Goal: Entertainment & Leisure: Consume media (video, audio)

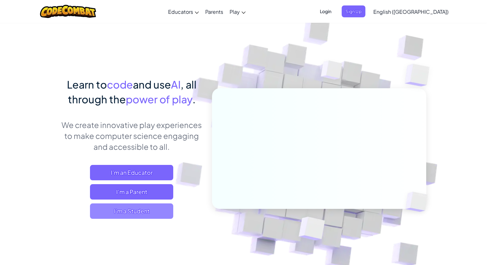
click at [146, 205] on span "I'm a Student" at bounding box center [131, 210] width 83 height 15
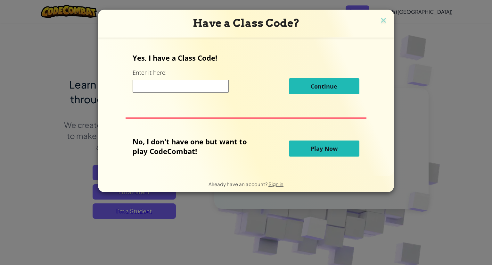
click at [343, 154] on button "Play Now" at bounding box center [324, 148] width 70 height 16
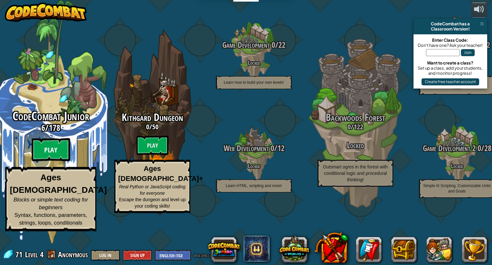
click at [53, 161] on btn "Play" at bounding box center [51, 149] width 38 height 23
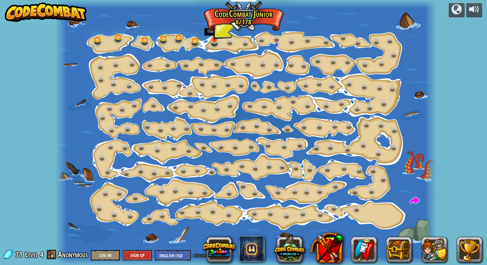
click at [218, 35] on img at bounding box center [214, 29] width 10 height 22
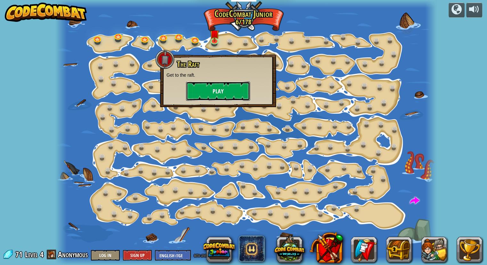
click at [232, 94] on button "Play" at bounding box center [218, 90] width 64 height 19
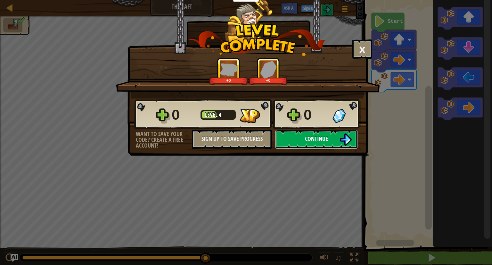
click at [338, 145] on button "Continue" at bounding box center [316, 138] width 83 height 19
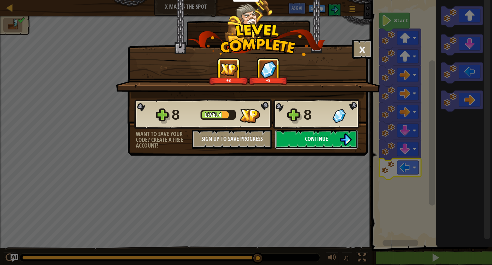
click at [334, 146] on button "Continue" at bounding box center [316, 138] width 83 height 19
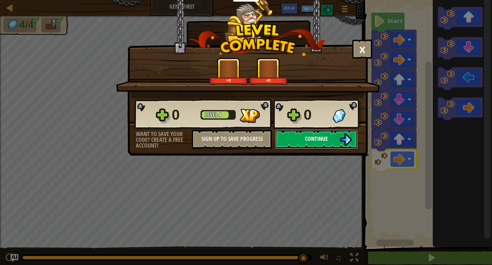
click at [324, 138] on span "Continue" at bounding box center [316, 138] width 23 height 8
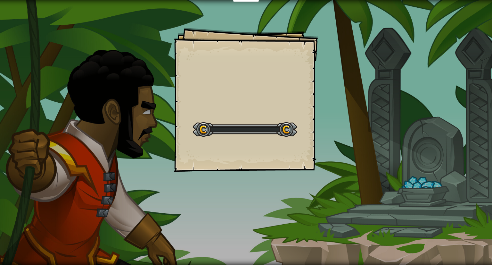
click at [487, 53] on div "Goals Start Level Error loading from server. Try refreshing the page. You'll ne…" at bounding box center [246, 132] width 492 height 265
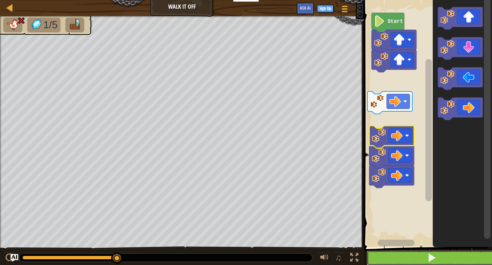
click at [451, 259] on button at bounding box center [432, 257] width 130 height 15
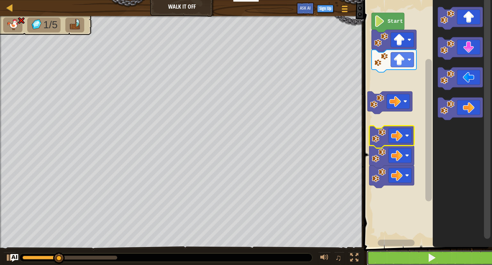
click at [449, 263] on button at bounding box center [432, 257] width 130 height 15
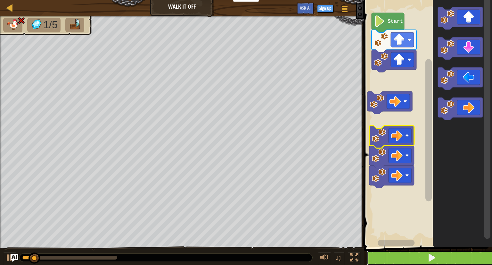
click at [453, 260] on button at bounding box center [432, 257] width 130 height 15
click at [452, 259] on button at bounding box center [432, 257] width 130 height 15
click at [451, 259] on button at bounding box center [432, 257] width 130 height 15
click at [450, 257] on button at bounding box center [432, 257] width 130 height 15
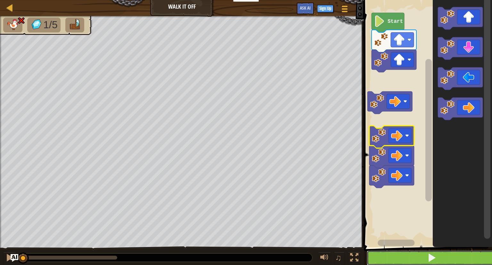
click at [449, 258] on button at bounding box center [432, 257] width 130 height 15
click at [447, 258] on button at bounding box center [432, 257] width 130 height 15
click at [444, 259] on button at bounding box center [432, 257] width 130 height 15
click at [445, 258] on button at bounding box center [432, 257] width 130 height 15
click at [446, 256] on button at bounding box center [432, 257] width 130 height 15
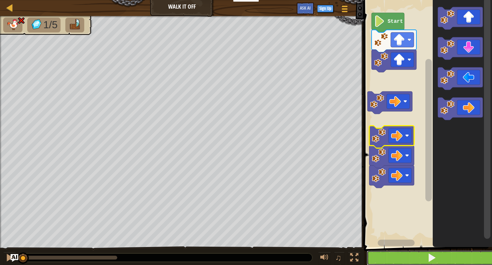
click at [449, 256] on button at bounding box center [432, 257] width 130 height 15
click at [449, 258] on button at bounding box center [432, 257] width 130 height 15
click at [448, 260] on button at bounding box center [432, 257] width 130 height 15
click at [447, 257] on button at bounding box center [432, 257] width 130 height 15
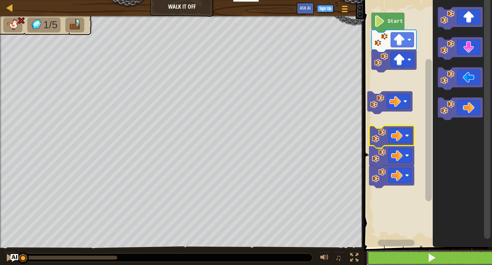
click at [448, 255] on button at bounding box center [432, 257] width 130 height 15
click at [446, 260] on button at bounding box center [432, 257] width 130 height 15
click at [444, 259] on button at bounding box center [432, 257] width 130 height 15
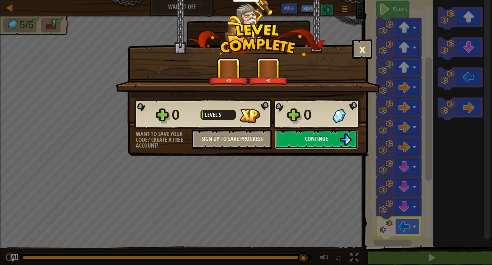
click at [332, 143] on button "Continue" at bounding box center [316, 138] width 83 height 19
